Goal: Task Accomplishment & Management: Use online tool/utility

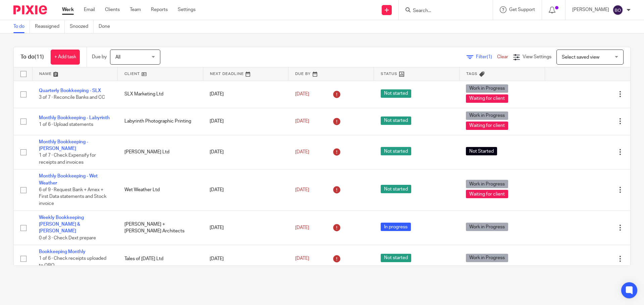
click at [429, 9] on input "Search" at bounding box center [442, 11] width 60 height 6
type input "amp"
click at [451, 32] on link at bounding box center [471, 31] width 121 height 21
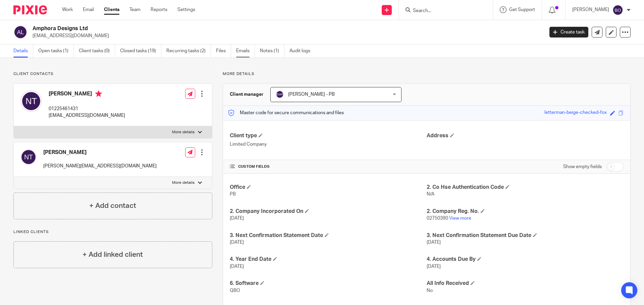
click at [245, 53] on link "Emails" at bounding box center [245, 51] width 19 height 13
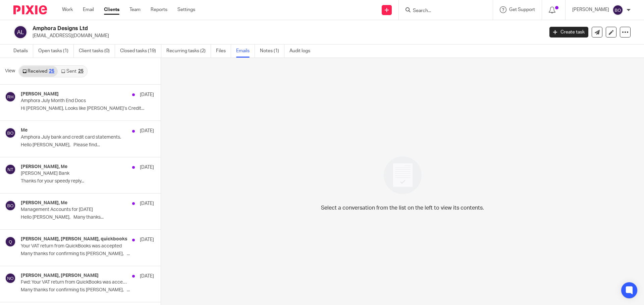
click at [78, 72] on div "25" at bounding box center [80, 71] width 5 height 5
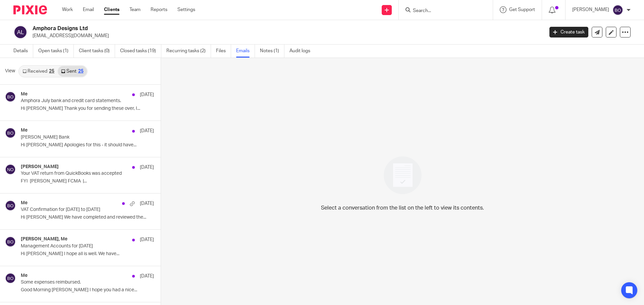
scroll to position [1, 0]
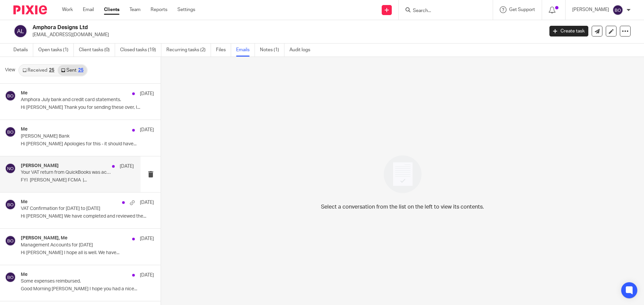
click at [85, 175] on p "Your VAT return from QuickBooks was accepted" at bounding box center [66, 173] width 91 height 6
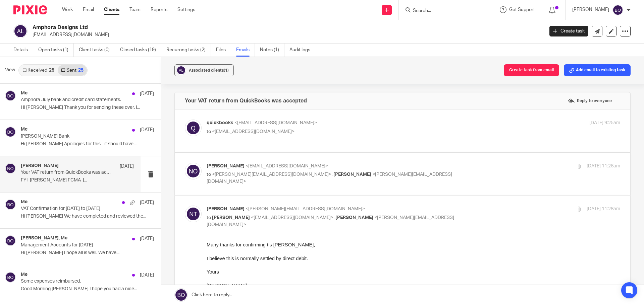
scroll to position [0, 0]
click at [253, 140] on div "quickbooks <quickbooks@notification.intuit.com> to <niall@odaccountants.co.uk> …" at bounding box center [402, 131] width 435 height 22
click at [257, 137] on div "quickbooks <quickbooks@notification.intuit.com> to <niall@odaccountants.co.uk> …" at bounding box center [402, 131] width 435 height 22
click at [262, 148] on label at bounding box center [402, 131] width 455 height 43
click at [185, 120] on input "checkbox" at bounding box center [184, 119] width 0 height 0
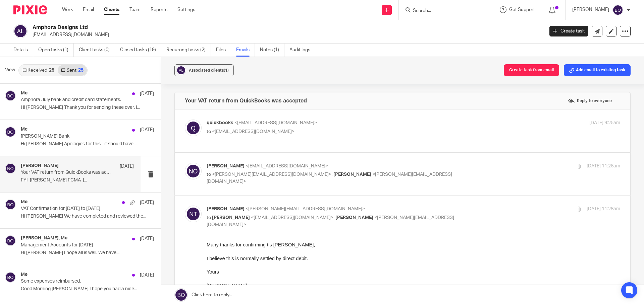
checkbox input "true"
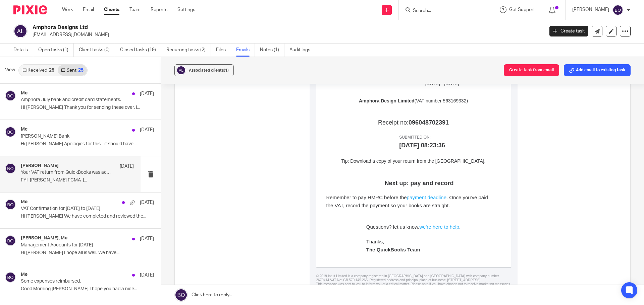
scroll to position [335, 0]
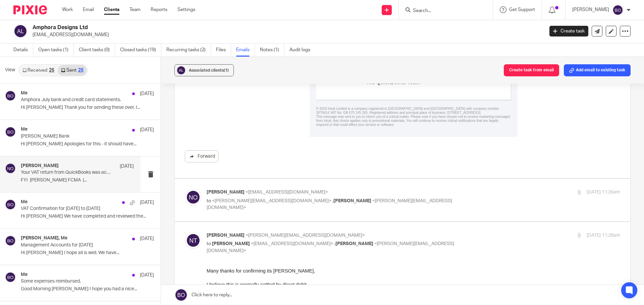
click at [276, 206] on div "Niall O'Driscoll <niall@odaccountants.co.uk> to <neil@amphora.co.uk> , Barbara …" at bounding box center [402, 200] width 435 height 22
click at [333, 203] on span "[PERSON_NAME]" at bounding box center [352, 201] width 38 height 5
checkbox input "true"
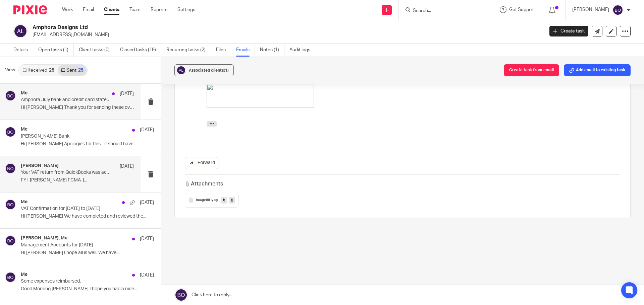
scroll to position [0, 0]
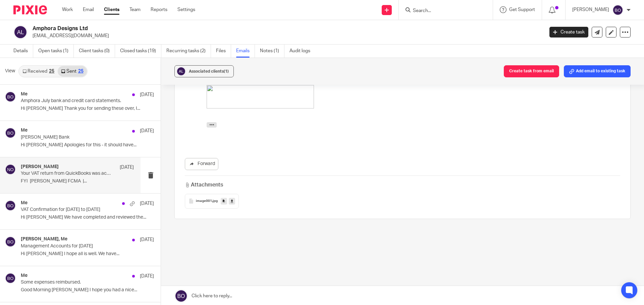
click at [39, 72] on link "Received 25" at bounding box center [38, 71] width 39 height 11
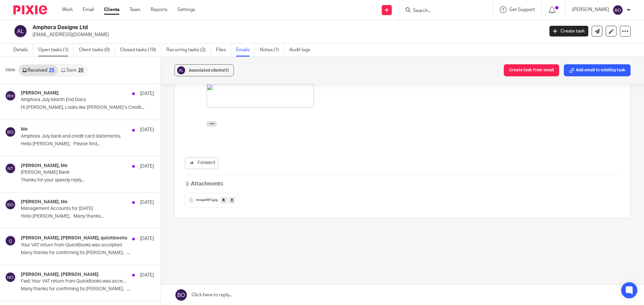
click at [48, 52] on link "Open tasks (1)" at bounding box center [56, 50] width 36 height 13
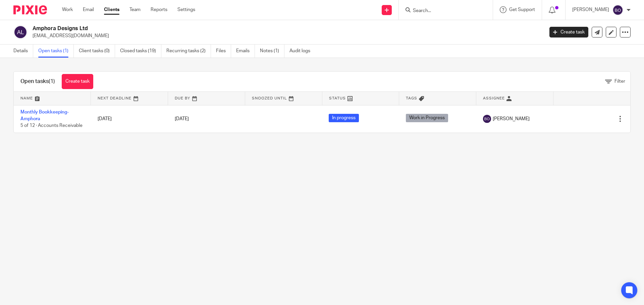
click at [441, 9] on input "Search" at bounding box center [442, 11] width 60 height 6
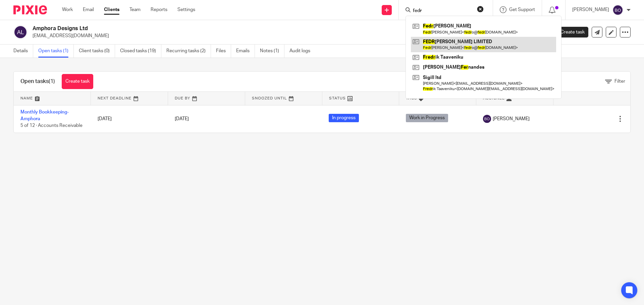
type input "fedr"
click at [436, 48] on link at bounding box center [483, 44] width 145 height 15
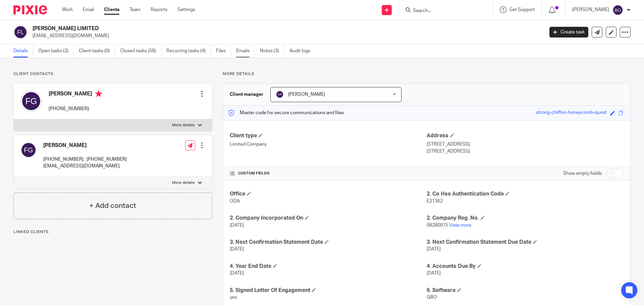
click at [237, 54] on link "Emails" at bounding box center [245, 51] width 19 height 13
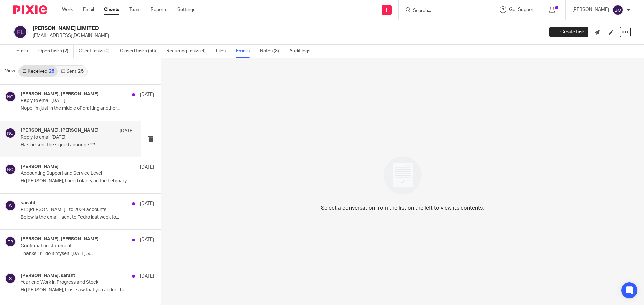
click at [64, 147] on p "Has he sent the signed accounts?? ..." at bounding box center [77, 145] width 113 height 6
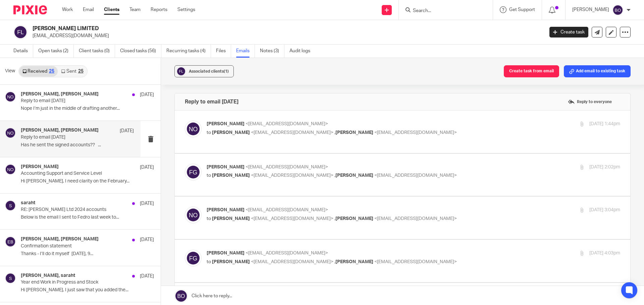
click at [278, 137] on div "[PERSON_NAME] <[EMAIL_ADDRESS][DOMAIN_NAME]> to [PERSON_NAME] <[EMAIL_ADDRESS][…" at bounding box center [412, 129] width 413 height 17
checkbox input "true"
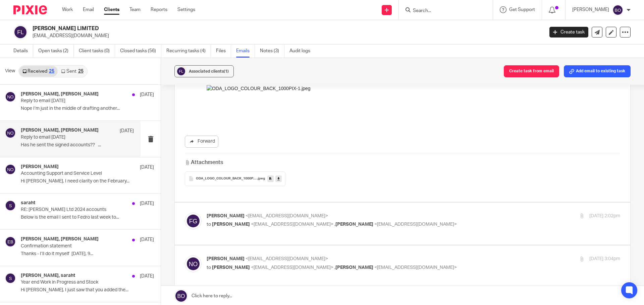
scroll to position [201, 0]
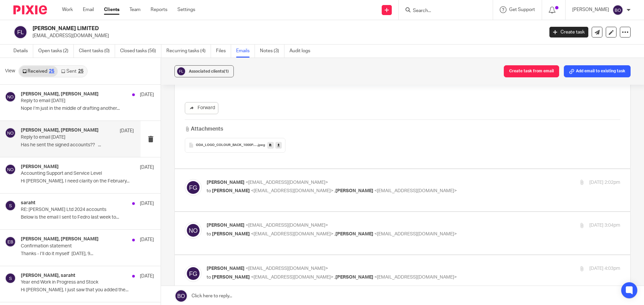
click at [279, 193] on span "<niall@odaccountants.co.uk>" at bounding box center [292, 191] width 82 height 5
checkbox input "true"
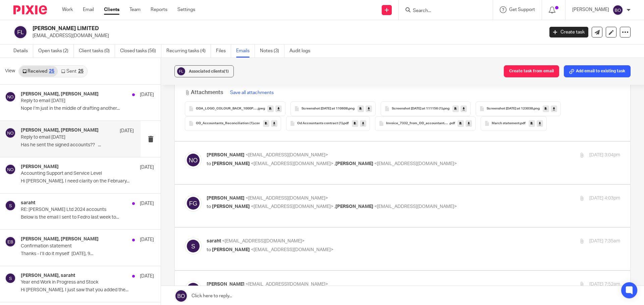
scroll to position [771, 0]
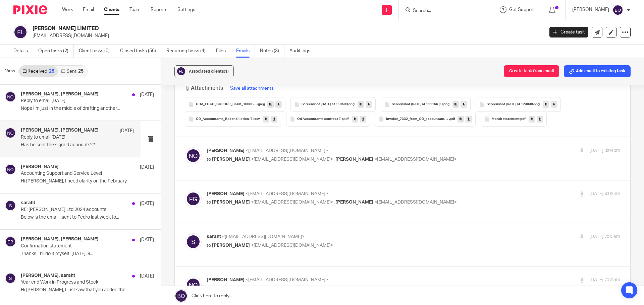
click at [262, 169] on div "Niall O'Driscoll <niall@odaccountants.co.uk> to Fedro Gaudenzi <fedro@fedrogaud…" at bounding box center [402, 158] width 435 height 22
click at [262, 176] on label at bounding box center [402, 158] width 455 height 43
click at [185, 147] on input "checkbox" at bounding box center [184, 147] width 0 height 0
checkbox input "true"
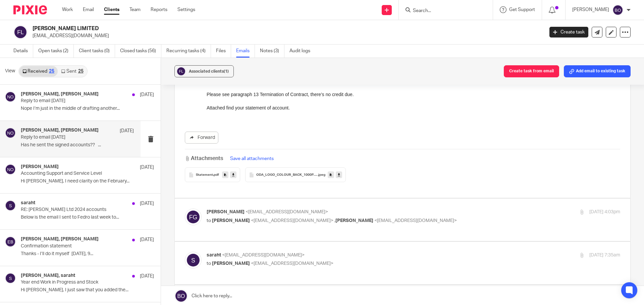
scroll to position [939, 0]
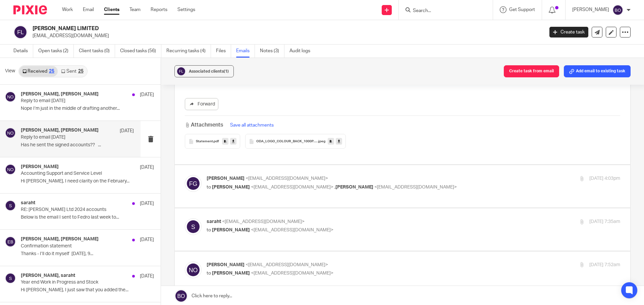
click at [253, 193] on div "FEDRO GAUDENZI <fedro@fedrogaudenzi.com> to Niall O'Driscoll <niall@odaccountan…" at bounding box center [402, 186] width 435 height 22
click at [245, 191] on div "FEDRO GAUDENZI <fedro@fedrogaudenzi.com> to Niall O'Driscoll <niall@odaccountan…" at bounding box center [412, 183] width 413 height 17
checkbox input "true"
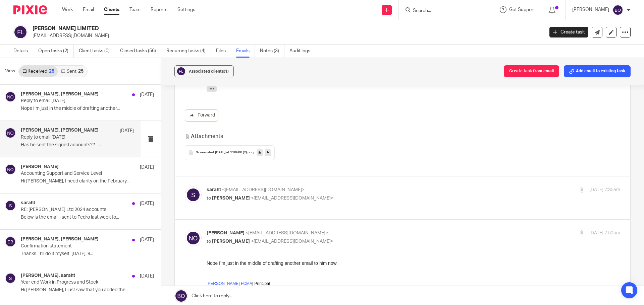
scroll to position [1408, 0]
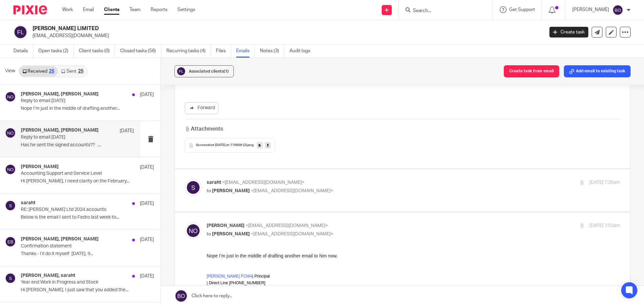
click at [317, 194] on p "to Niall O'Driscoll <niall@odaccountants.co.uk>" at bounding box center [344, 191] width 276 height 7
checkbox input "true"
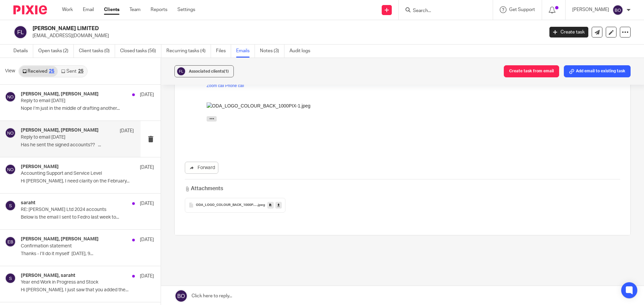
scroll to position [2250, 0]
click at [61, 51] on link "Open tasks (2)" at bounding box center [56, 51] width 36 height 13
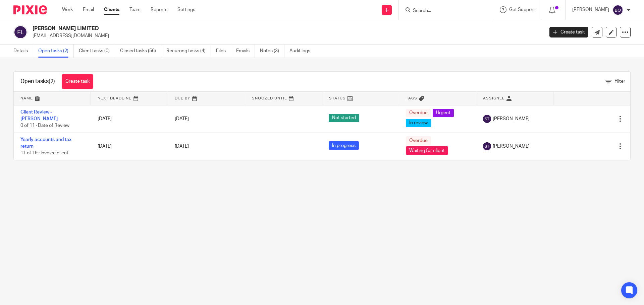
click at [426, 12] on input "Search" at bounding box center [442, 11] width 60 height 6
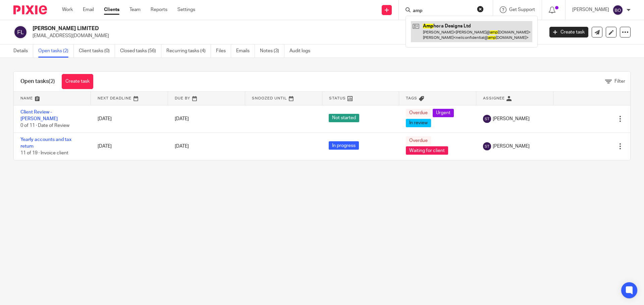
type input "amp"
click at [466, 34] on link at bounding box center [471, 31] width 121 height 21
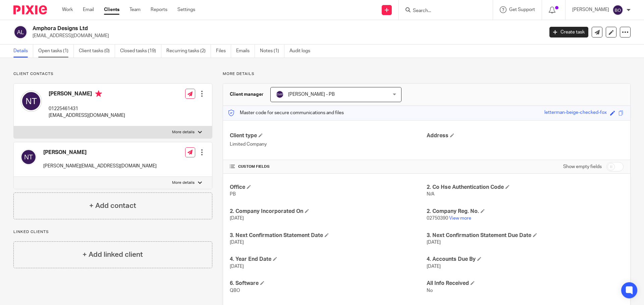
click at [60, 54] on link "Open tasks (1)" at bounding box center [56, 51] width 36 height 13
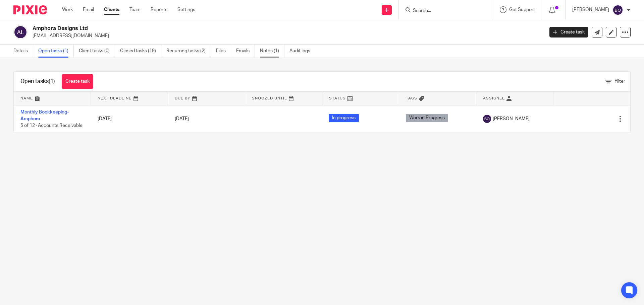
click at [269, 51] on link "Notes (1)" at bounding box center [272, 51] width 24 height 13
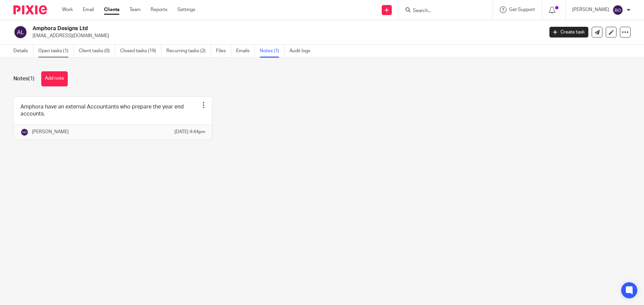
click at [55, 49] on link "Open tasks (1)" at bounding box center [56, 51] width 36 height 13
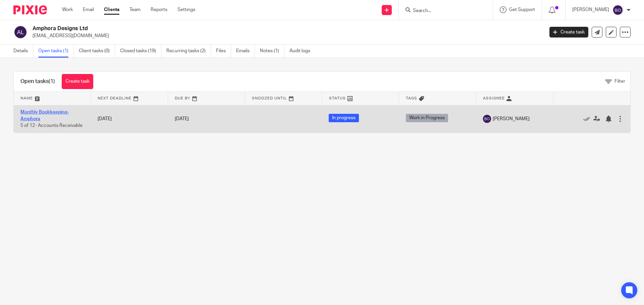
click at [57, 112] on link "Monthly Bookkeeping- Amphora" at bounding box center [44, 115] width 48 height 11
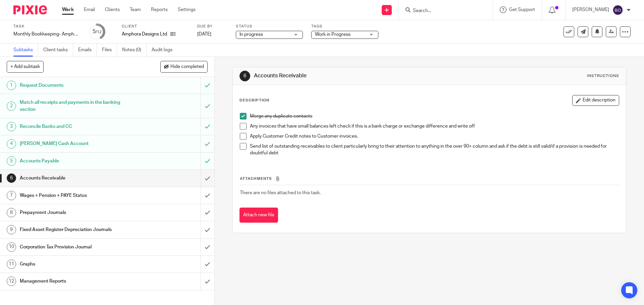
click at [241, 127] on span at bounding box center [243, 126] width 7 height 7
click at [241, 137] on span at bounding box center [243, 136] width 7 height 7
click at [242, 148] on span at bounding box center [243, 146] width 7 height 7
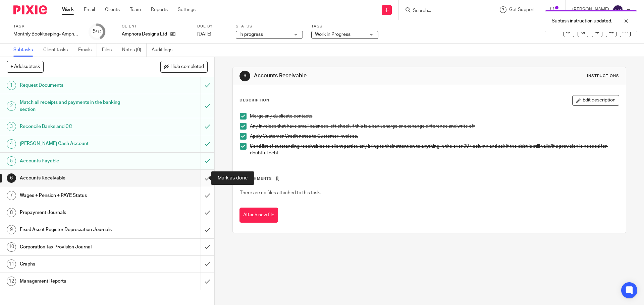
click at [200, 179] on input "submit" at bounding box center [107, 178] width 214 height 17
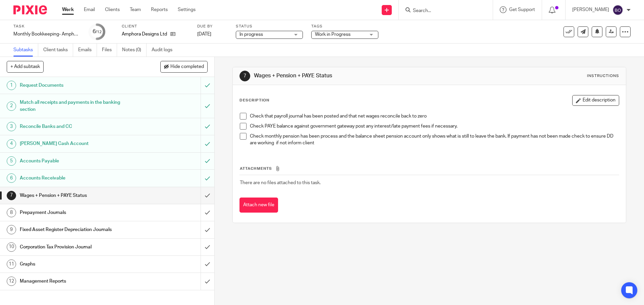
click at [243, 117] on span at bounding box center [243, 116] width 7 height 7
click at [242, 125] on span at bounding box center [243, 126] width 7 height 7
click at [245, 140] on li "Check monthly pension has been process and the balance sheet pension account on…" at bounding box center [429, 140] width 378 height 14
click at [241, 138] on span at bounding box center [243, 136] width 7 height 7
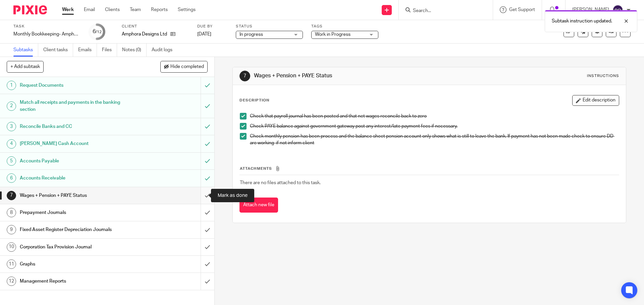
click at [199, 195] on input "submit" at bounding box center [107, 195] width 214 height 17
